Goal: Task Accomplishment & Management: Use online tool/utility

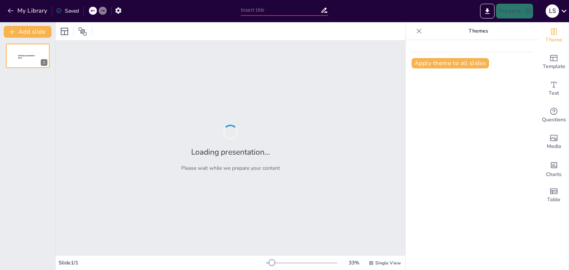
type input "Optimización del Tiempo de Recepción de Mercadería: Proyecto Kaizen 2025"
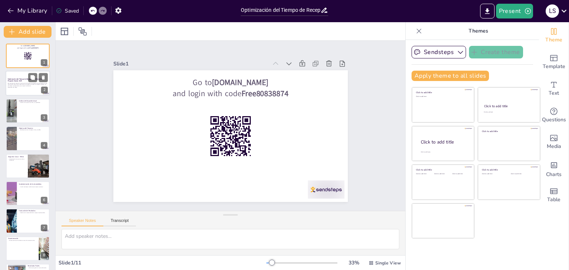
click at [17, 85] on p "Esta presentación aborda la optimización del tiempo de recepción de mercadería …" at bounding box center [28, 85] width 40 height 4
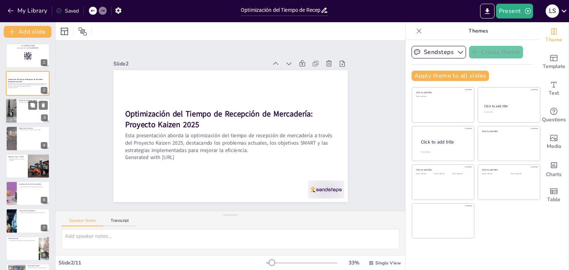
click at [17, 106] on div at bounding box center [28, 110] width 44 height 25
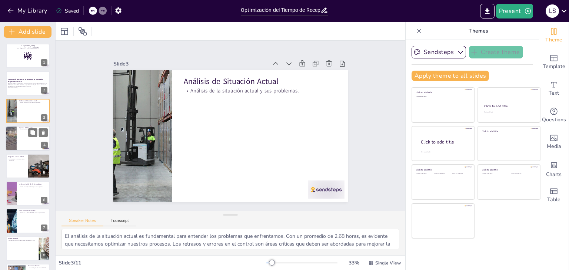
click at [24, 137] on div at bounding box center [28, 138] width 44 height 25
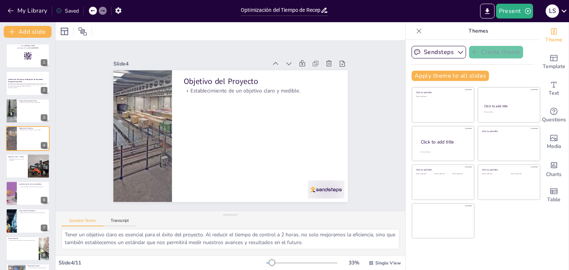
scroll to position [1, 0]
click at [12, 159] on p "Identificación de causas raíz de los problemas." at bounding box center [17, 159] width 18 height 3
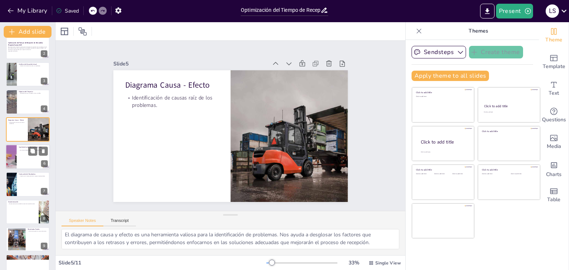
scroll to position [49, 0]
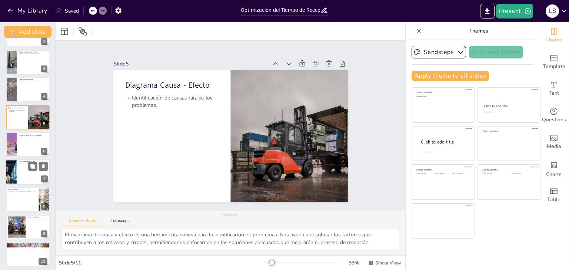
click at [23, 167] on div at bounding box center [28, 172] width 44 height 25
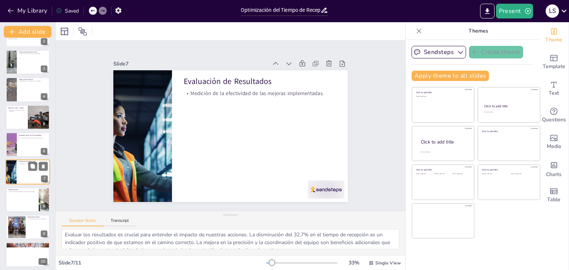
scroll to position [67, 0]
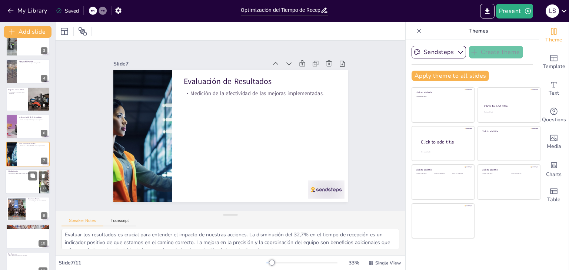
click at [20, 180] on div at bounding box center [28, 181] width 44 height 25
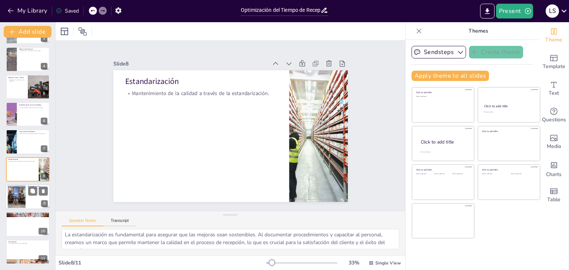
click at [19, 200] on div at bounding box center [16, 197] width 43 height 23
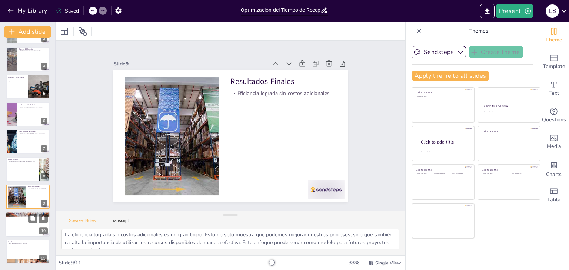
click at [23, 225] on div at bounding box center [28, 224] width 44 height 25
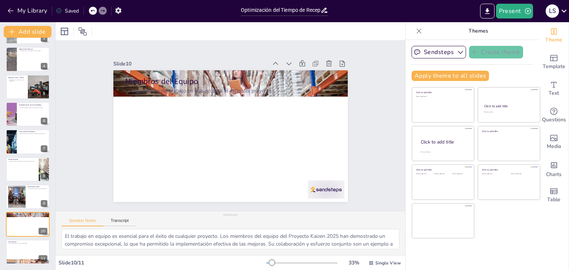
scroll to position [9, 0]
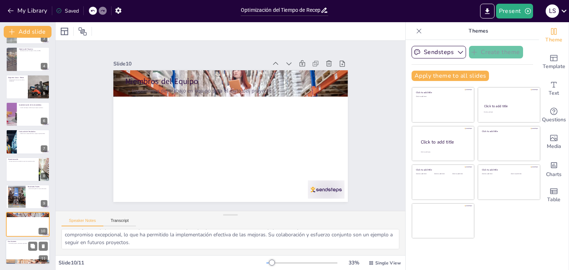
click at [27, 251] on div at bounding box center [28, 252] width 44 height 25
type textarea "Las conclusiones del proyecto son positivas y ofrecen valiosas lecciones aprend…"
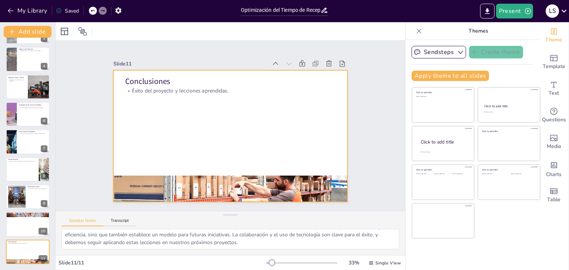
click at [150, 125] on div at bounding box center [220, 127] width 156 height 247
